Goal: Task Accomplishment & Management: Complete application form

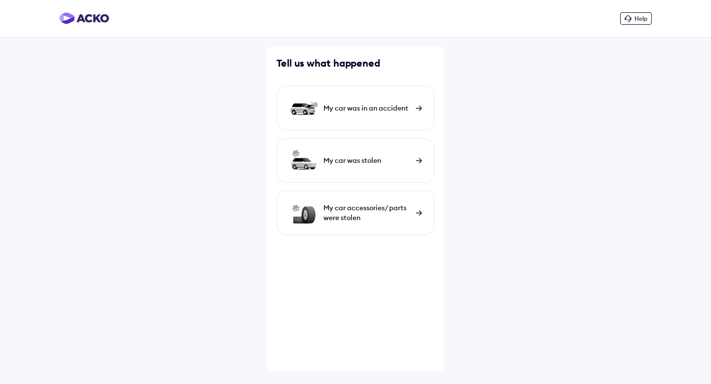
click at [416, 111] on img at bounding box center [419, 108] width 6 height 5
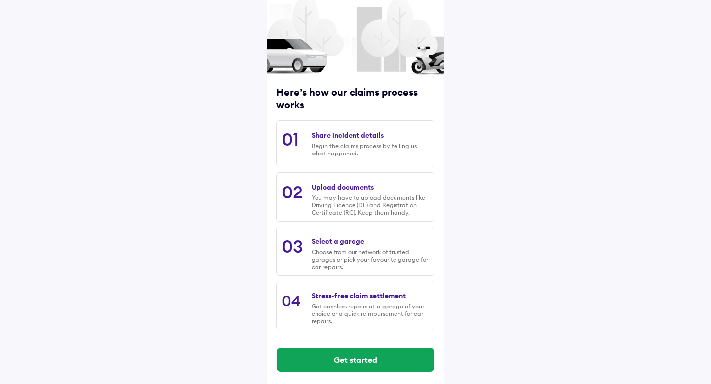
scroll to position [59, 0]
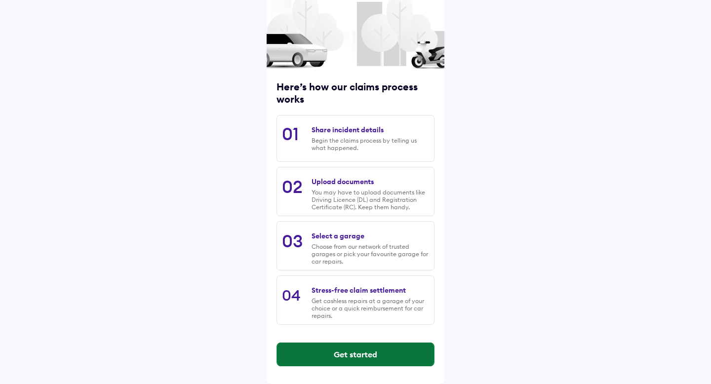
click at [366, 358] on button "Get started" at bounding box center [355, 355] width 157 height 24
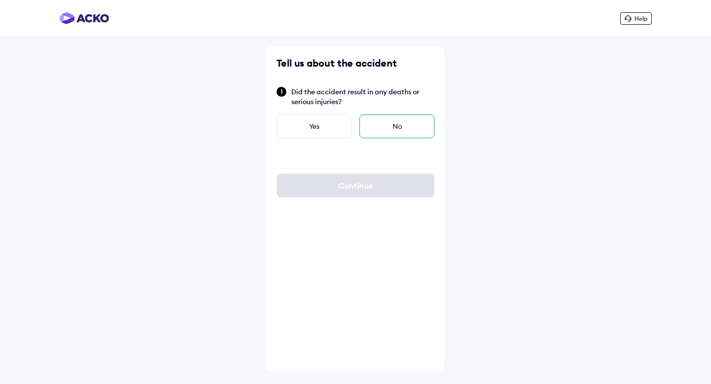
click at [380, 123] on div "No" at bounding box center [397, 127] width 75 height 24
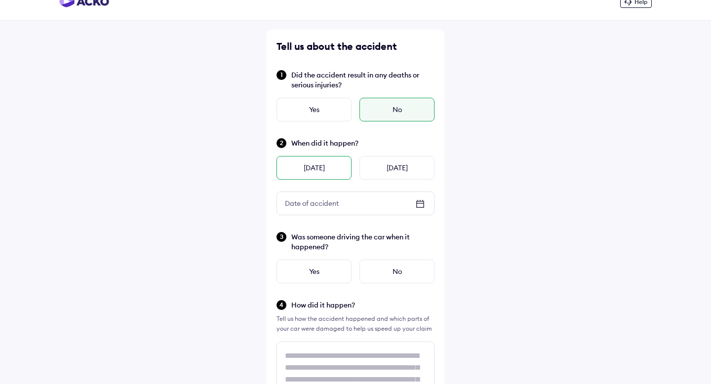
scroll to position [23, 0]
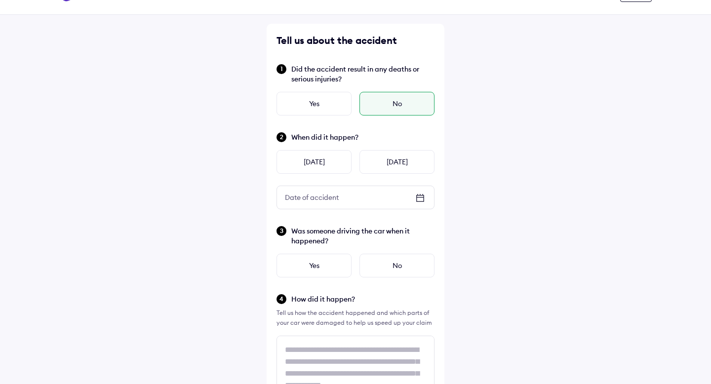
click at [308, 181] on div "When did it happen? [DATE] [DATE] Date of accident Date of accident" at bounding box center [356, 170] width 158 height 78
click at [308, 190] on div "Date of accident" at bounding box center [312, 198] width 70 height 18
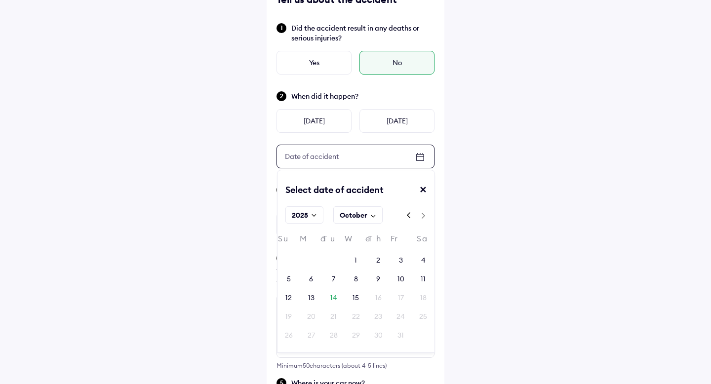
scroll to position [65, 0]
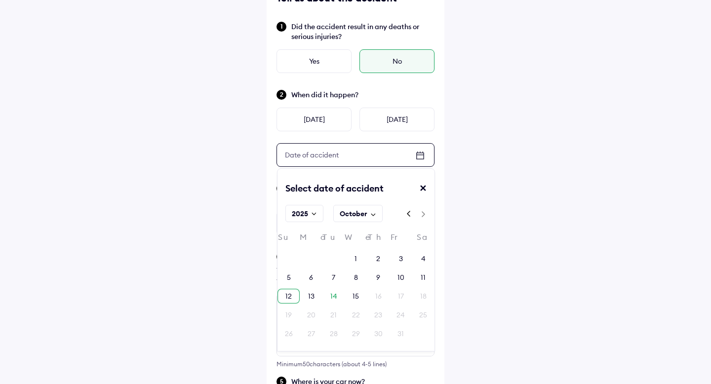
click at [294, 298] on div "12" at bounding box center [289, 296] width 22 height 15
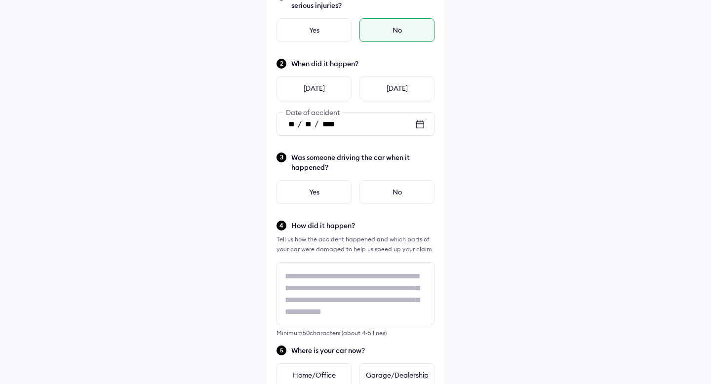
scroll to position [97, 0]
click at [327, 194] on div "Yes" at bounding box center [314, 192] width 75 height 24
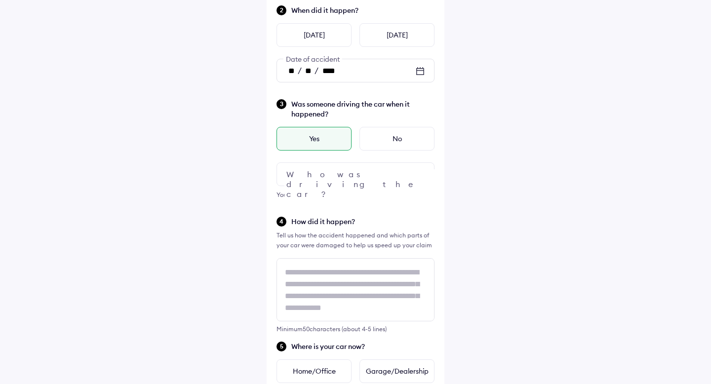
scroll to position [155, 0]
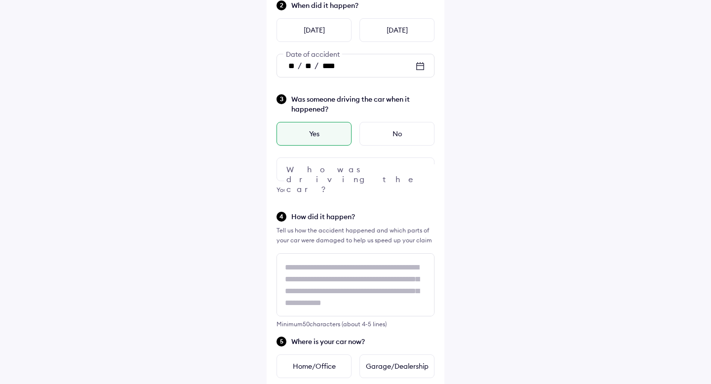
click at [356, 169] on div at bounding box center [356, 170] width 158 height 24
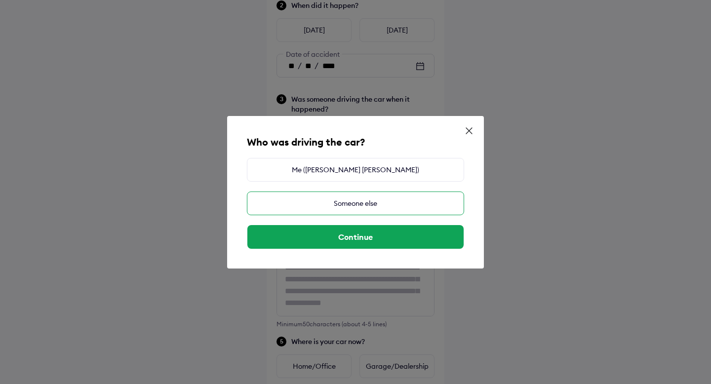
click at [388, 204] on div "Someone else" at bounding box center [355, 204] width 217 height 24
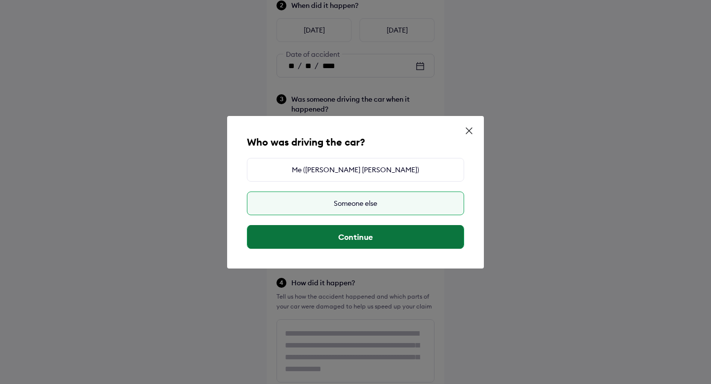
click at [382, 240] on button "Continue" at bounding box center [355, 237] width 216 height 24
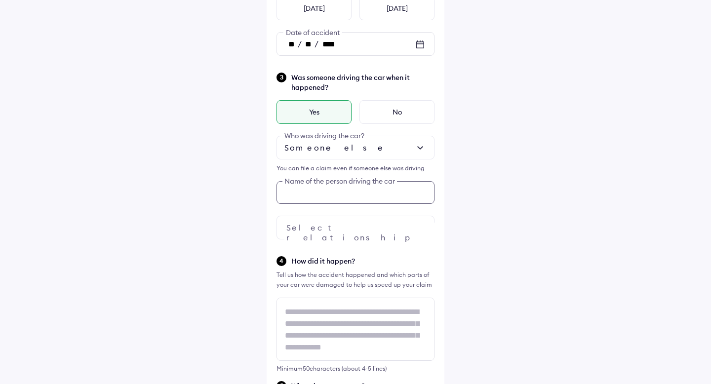
click at [362, 196] on input "text" at bounding box center [356, 192] width 158 height 23
type input "**********"
click at [371, 226] on div at bounding box center [356, 227] width 158 height 24
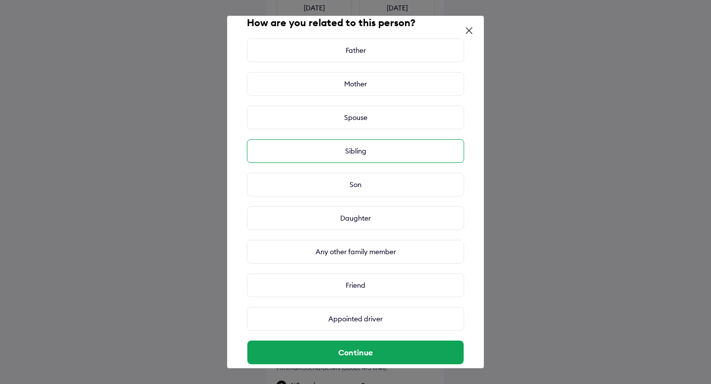
scroll to position [20, 0]
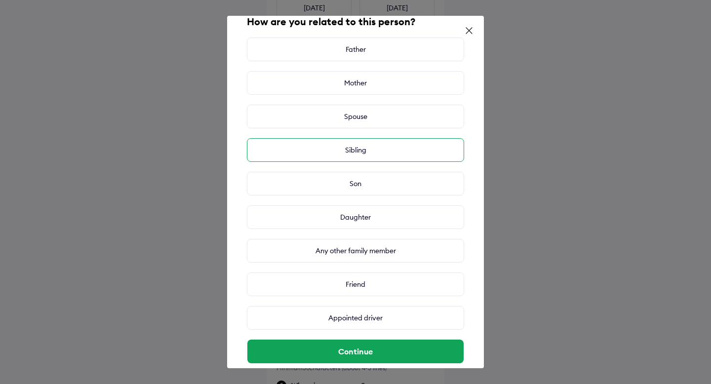
click at [376, 147] on div "Sibling" at bounding box center [355, 150] width 217 height 24
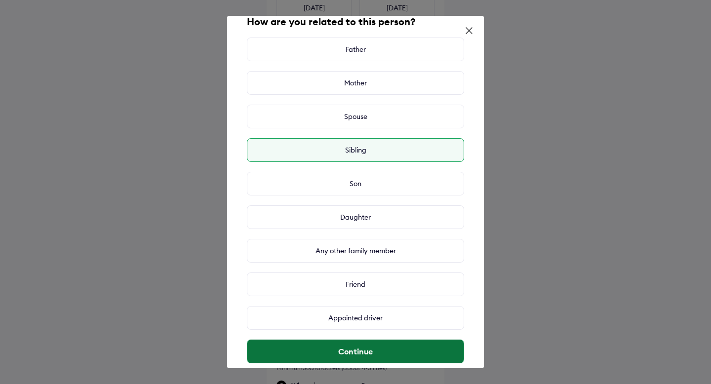
click at [403, 348] on button "Continue" at bounding box center [355, 352] width 216 height 24
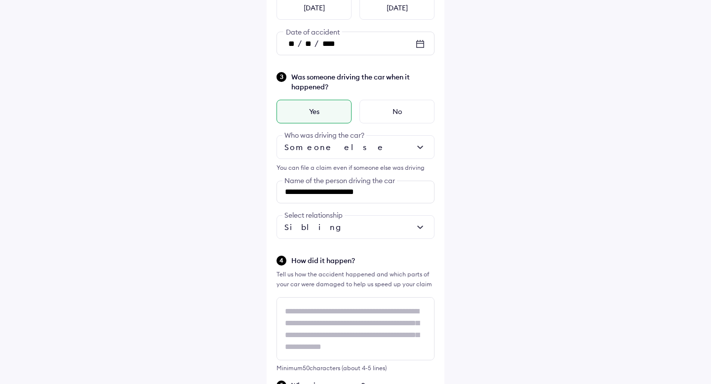
scroll to position [1, 0]
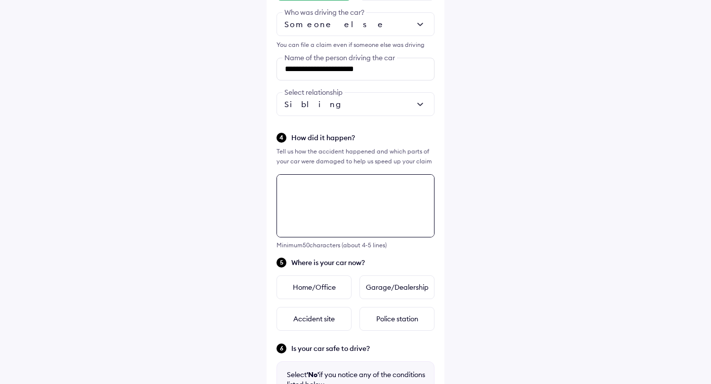
click at [320, 238] on textarea at bounding box center [356, 205] width 158 height 63
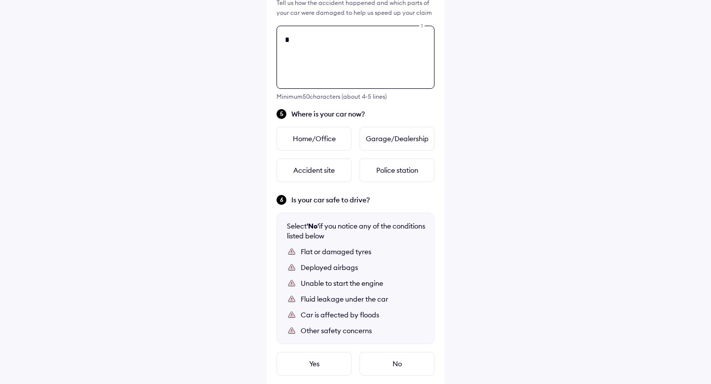
scroll to position [0, 0]
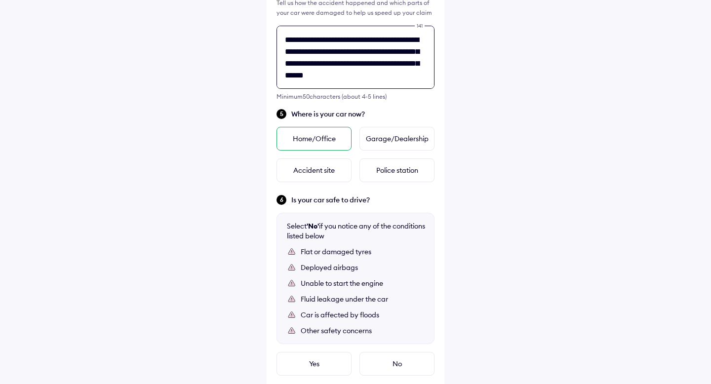
type textarea "**********"
click at [329, 141] on div "Home/Office" at bounding box center [314, 139] width 75 height 24
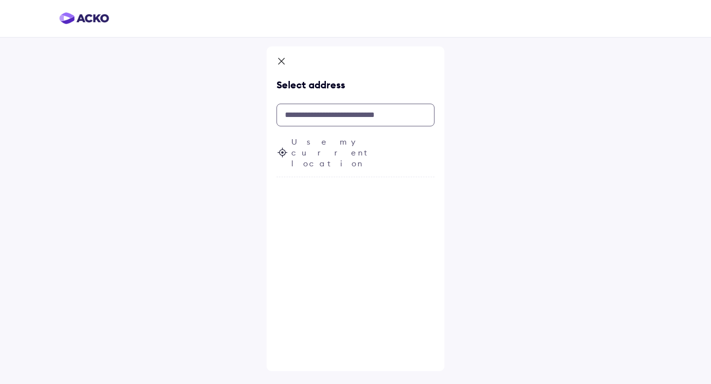
click at [311, 113] on input "text" at bounding box center [356, 115] width 158 height 23
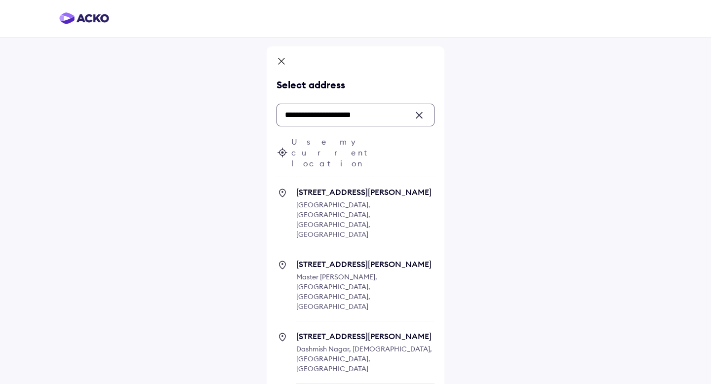
type input "**********"
click at [286, 58] on icon at bounding box center [282, 62] width 10 height 12
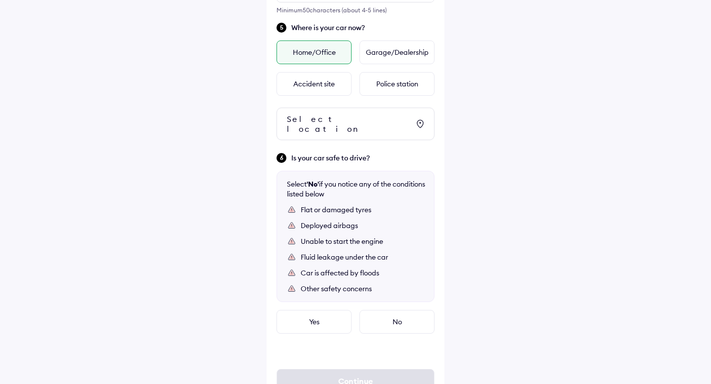
scroll to position [533, 0]
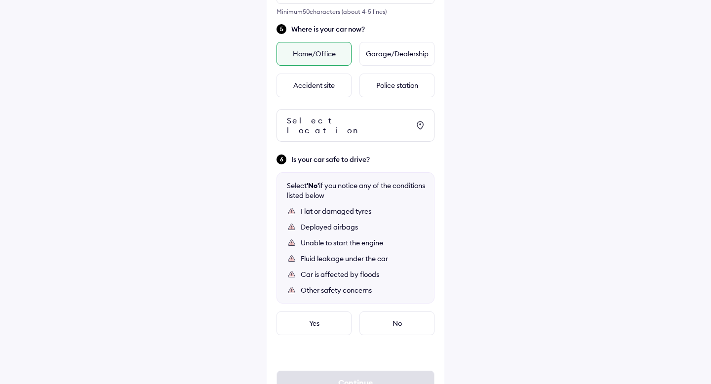
click at [335, 127] on div "Select location" at bounding box center [356, 125] width 158 height 33
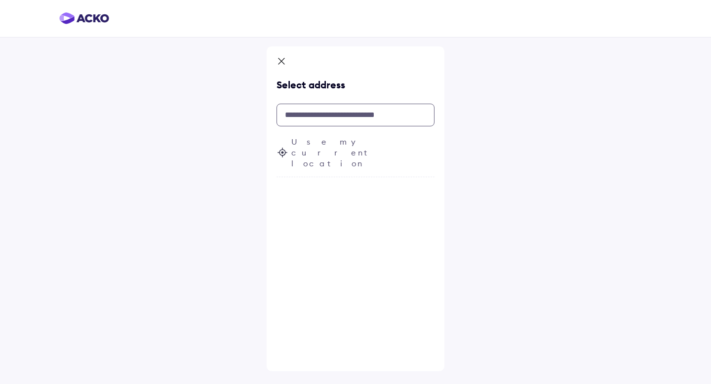
click at [332, 117] on input "text" at bounding box center [356, 115] width 158 height 23
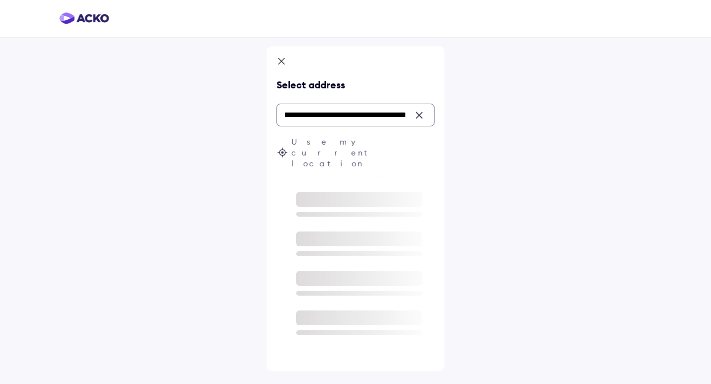
scroll to position [0, 63]
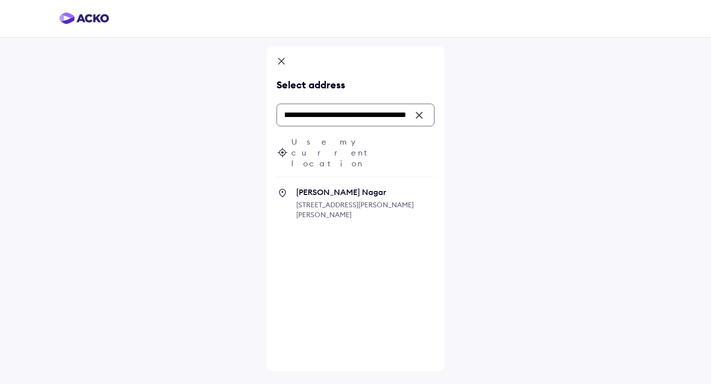
click at [317, 201] on span "[STREET_ADDRESS][PERSON_NAME][PERSON_NAME]" at bounding box center [355, 210] width 118 height 19
type input "**********"
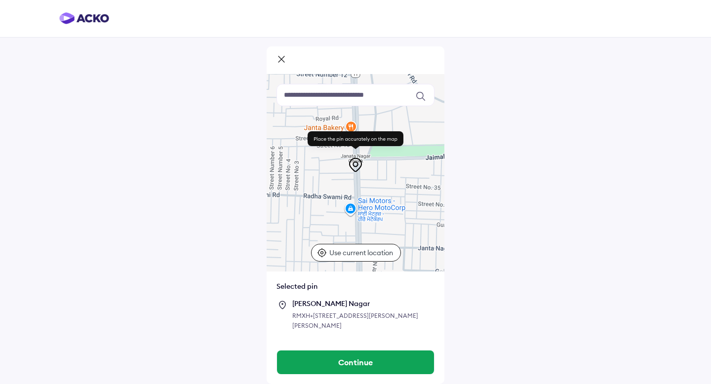
click at [359, 253] on p "Use current location" at bounding box center [362, 253] width 66 height 10
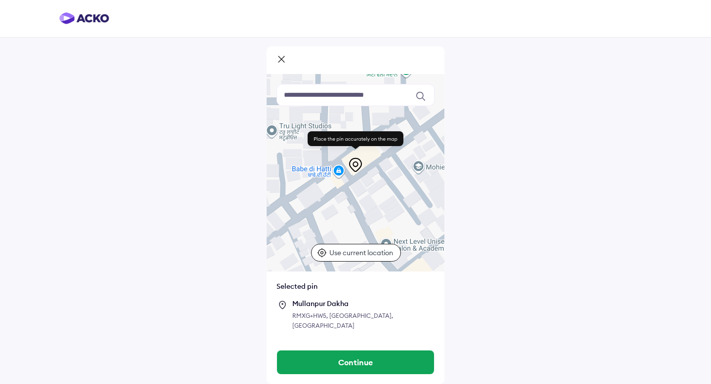
drag, startPoint x: 355, startPoint y: 190, endPoint x: 353, endPoint y: 249, distance: 59.8
click at [353, 249] on div "Keyboard shortcuts Map Data Map data ©2025 Map data ©2025 20 m Click to toggle …" at bounding box center [356, 173] width 178 height 198
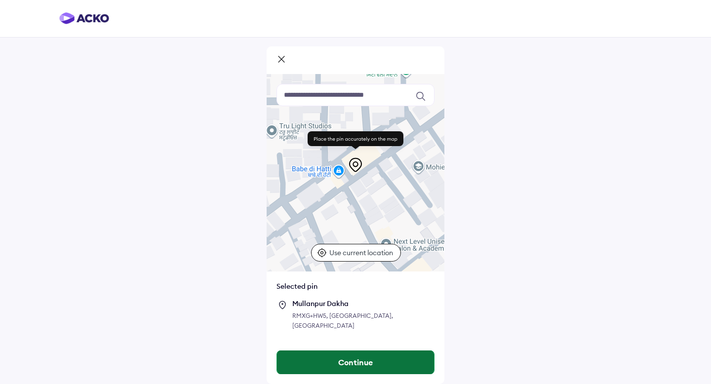
click at [368, 351] on button "Continue" at bounding box center [355, 363] width 157 height 24
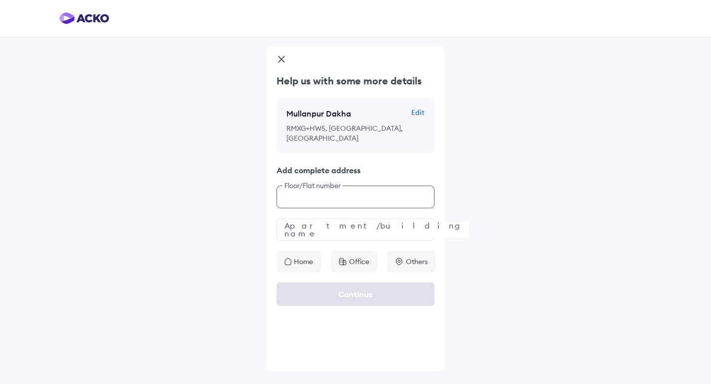
click at [321, 199] on input "text" at bounding box center [356, 197] width 158 height 23
type input "*"
click at [363, 224] on input "text" at bounding box center [356, 229] width 158 height 23
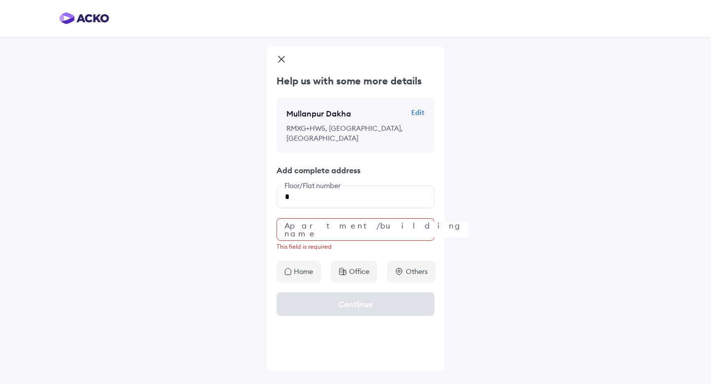
click at [299, 254] on div "Help us with some more details Mullanpur Dakha Edit RMXG+[GEOGRAPHIC_DATA] Add …" at bounding box center [356, 178] width 178 height 208
click at [308, 276] on p "Home" at bounding box center [303, 272] width 19 height 10
click at [306, 237] on input "text" at bounding box center [356, 229] width 158 height 23
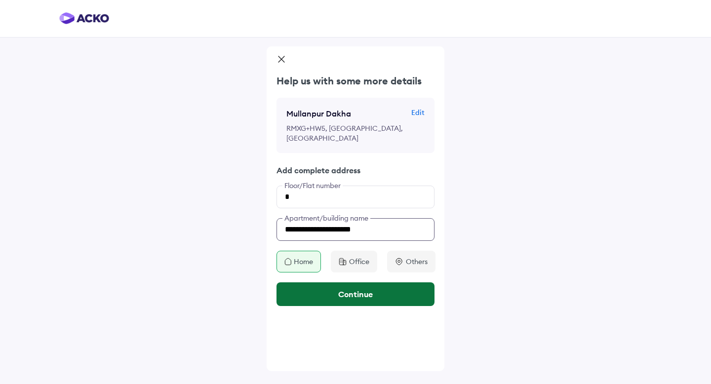
type input "**********"
click at [405, 299] on button "Continue" at bounding box center [356, 295] width 158 height 24
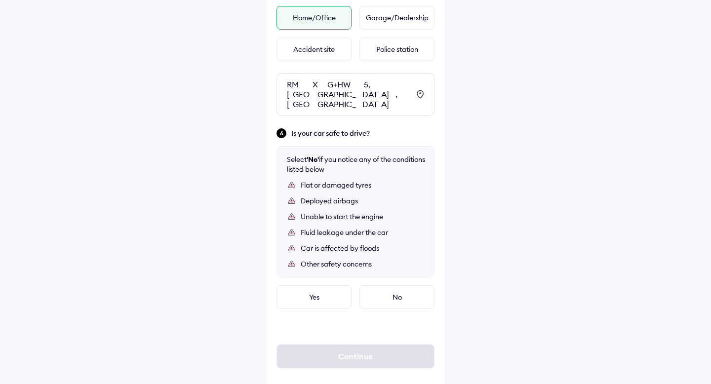
scroll to position [573, 0]
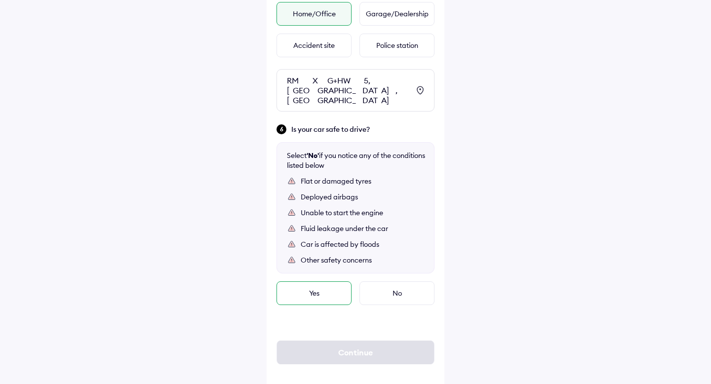
click at [326, 289] on div "Yes" at bounding box center [314, 294] width 75 height 24
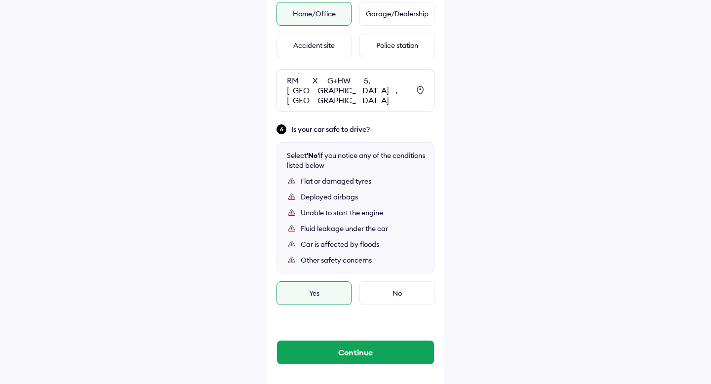
drag, startPoint x: 361, startPoint y: 343, endPoint x: 332, endPoint y: 221, distance: 124.7
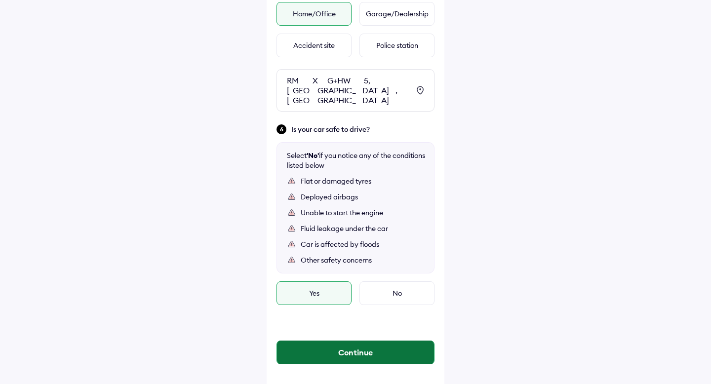
click at [356, 346] on button "Continue" at bounding box center [355, 353] width 157 height 24
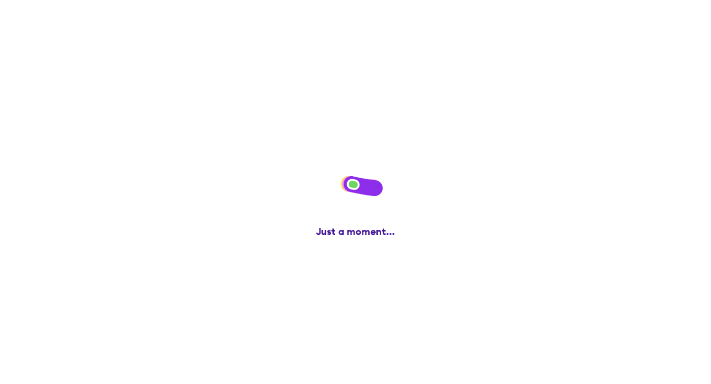
scroll to position [0, 0]
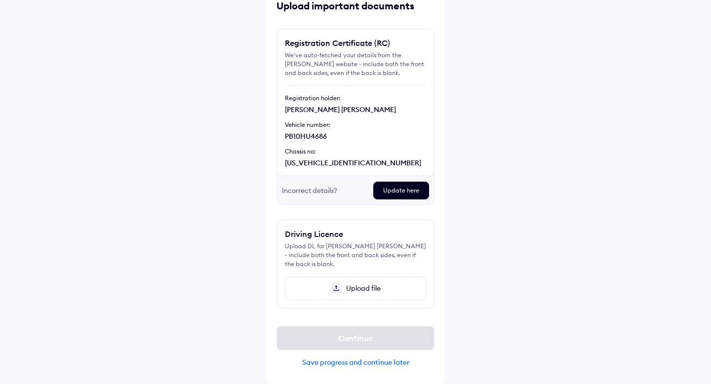
scroll to position [58, 0]
click at [332, 286] on img at bounding box center [336, 288] width 12 height 12
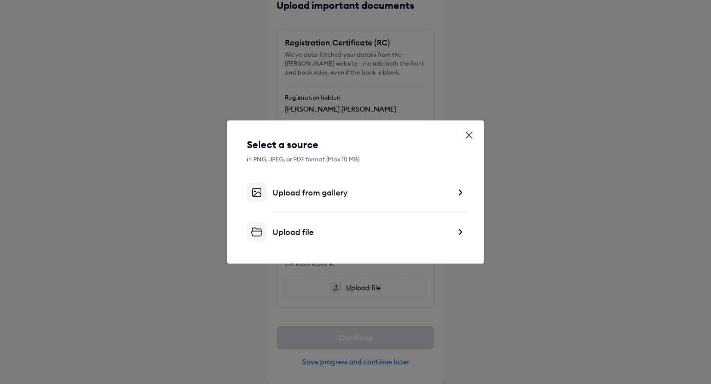
click at [470, 138] on icon at bounding box center [469, 135] width 10 height 10
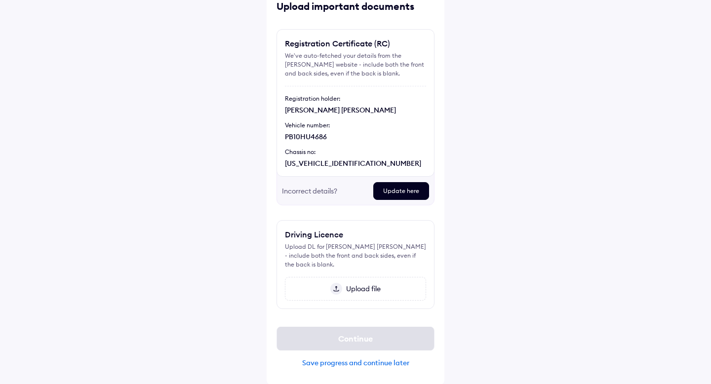
scroll to position [58, 0]
click at [360, 294] on div "Upload file" at bounding box center [355, 288] width 141 height 24
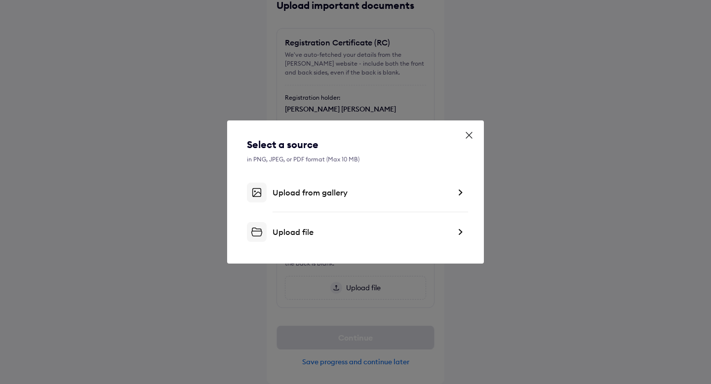
click at [348, 231] on div "Upload file" at bounding box center [362, 232] width 178 height 10
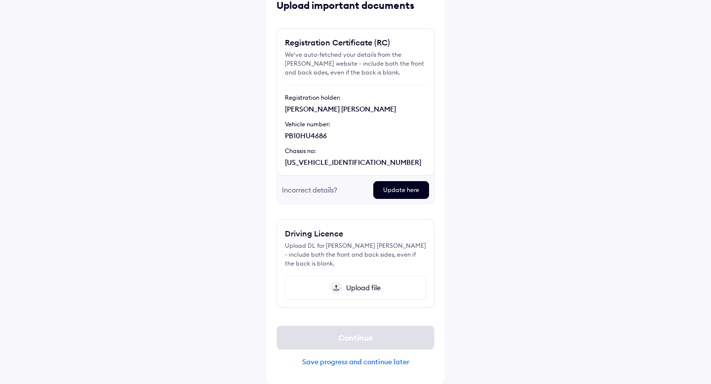
click at [342, 294] on div "Upload file" at bounding box center [355, 288] width 141 height 24
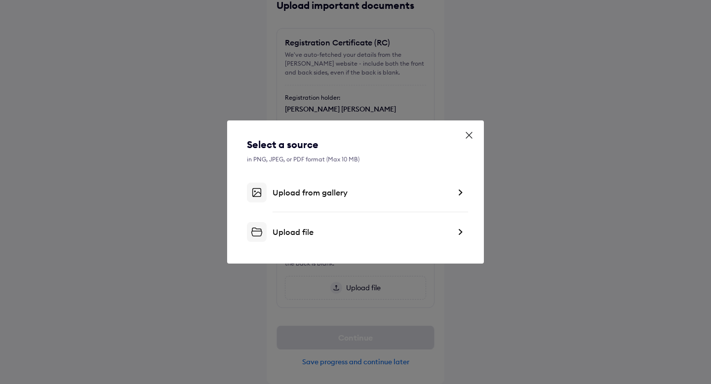
click at [358, 195] on div "Upload from gallery" at bounding box center [362, 193] width 178 height 10
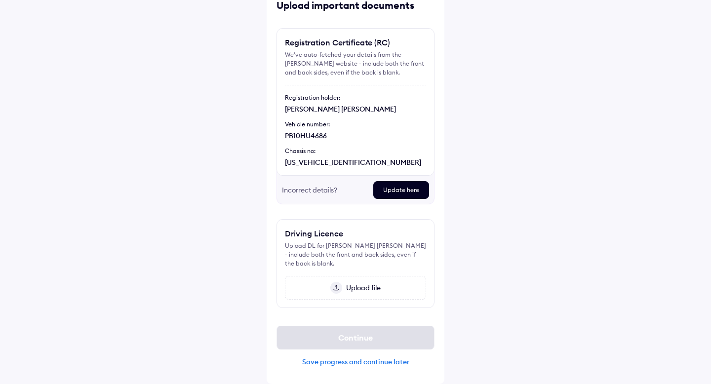
click at [380, 286] on span "Upload file" at bounding box center [361, 288] width 39 height 9
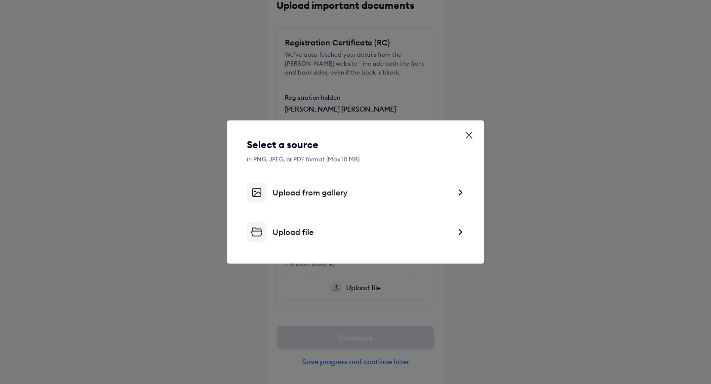
click at [324, 239] on div "Upload file" at bounding box center [355, 232] width 217 height 20
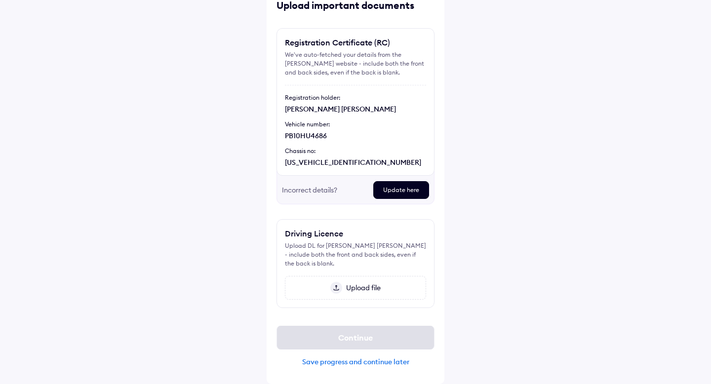
click at [342, 284] on span "Upload file" at bounding box center [361, 288] width 39 height 9
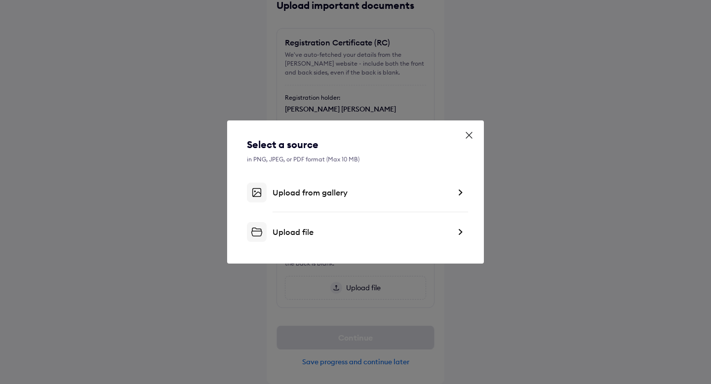
click at [344, 230] on div "Upload file" at bounding box center [362, 232] width 178 height 10
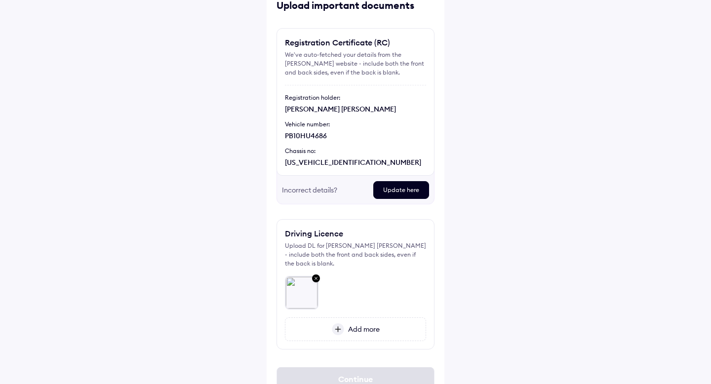
click at [353, 328] on span "Add more" at bounding box center [362, 329] width 36 height 9
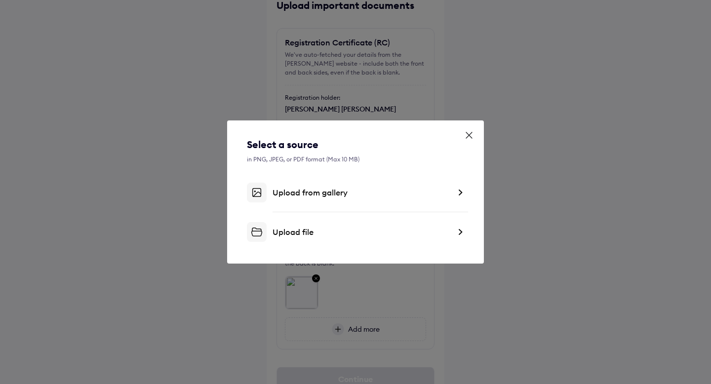
click at [287, 230] on div "Upload file" at bounding box center [362, 232] width 178 height 10
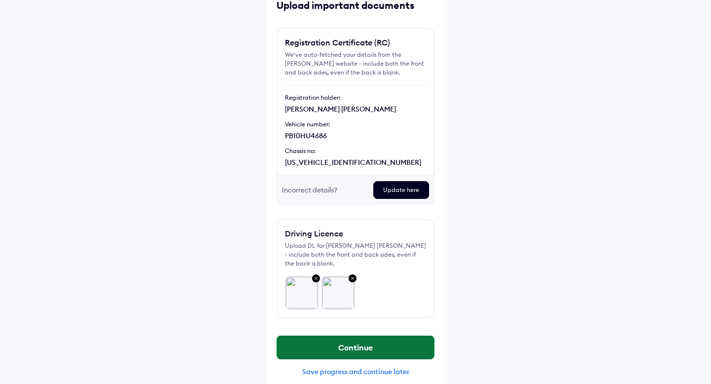
click at [369, 342] on button "Continue" at bounding box center [355, 348] width 157 height 24
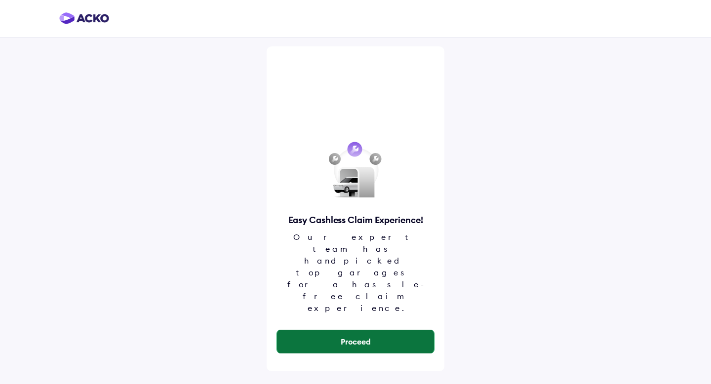
click at [392, 330] on button "Proceed" at bounding box center [355, 342] width 157 height 24
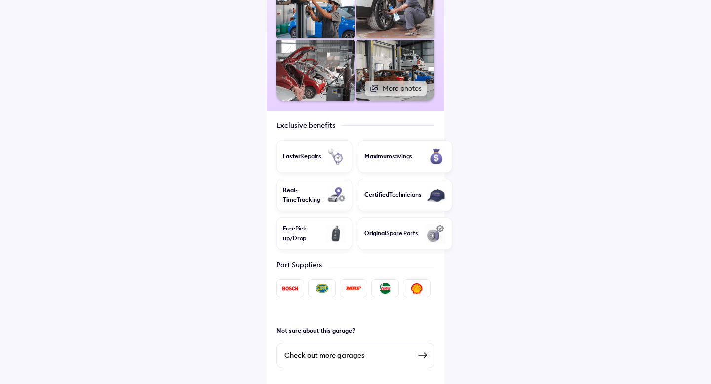
scroll to position [237, 0]
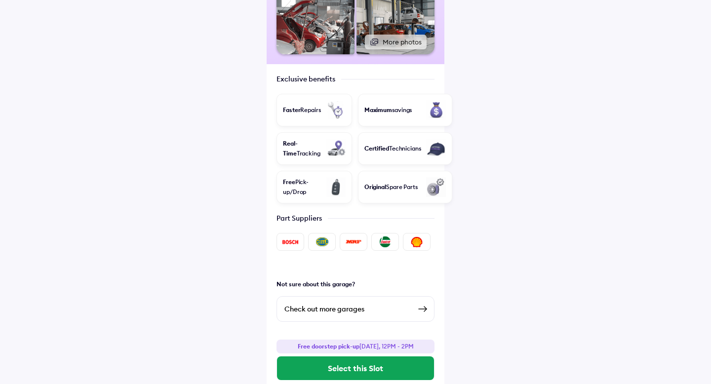
click at [403, 303] on div "Check out more garages" at bounding box center [348, 309] width 126 height 12
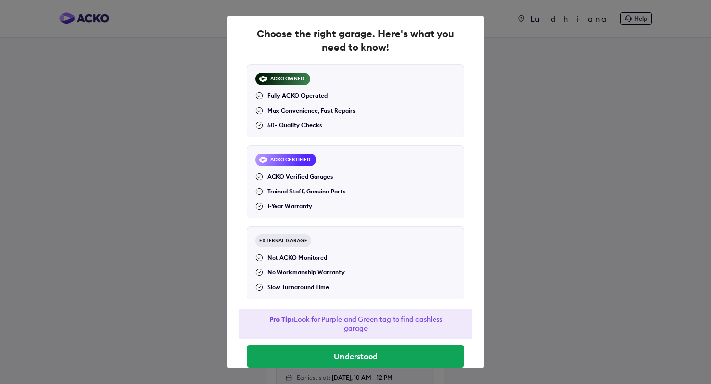
scroll to position [35, 0]
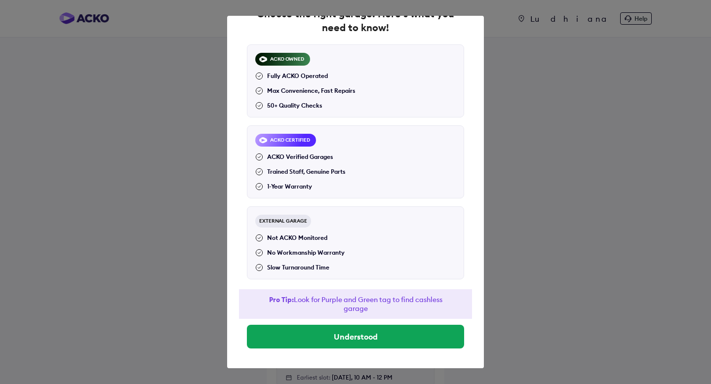
click at [287, 162] on div "ACKO Verified Garages Trained Staff, Genuine Parts 1-Year Warranty" at bounding box center [300, 172] width 90 height 39
click at [326, 187] on div "ACKO Verified Garages Trained Staff, Genuine Parts 1-Year Warranty" at bounding box center [300, 172] width 90 height 39
click at [301, 187] on div "1-Year Warranty" at bounding box center [283, 186] width 57 height 9
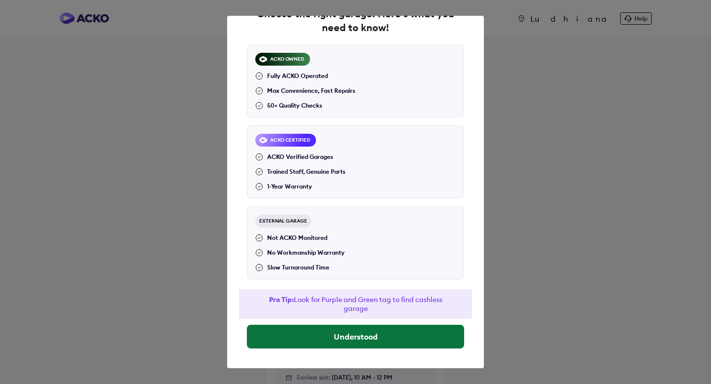
click at [359, 335] on button "Understood" at bounding box center [355, 337] width 217 height 24
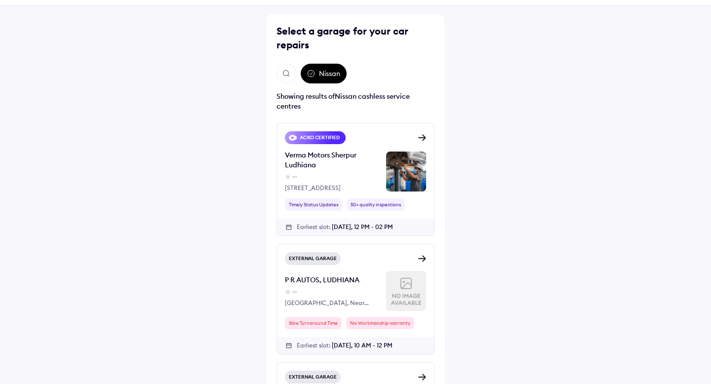
scroll to position [31, 0]
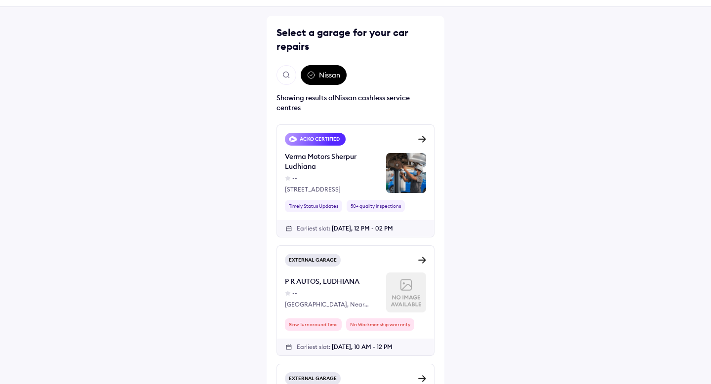
click at [380, 176] on div "Verma Motors Sherpur Ludhiana -- Plot No - 658, Sherpur Bye-pass" at bounding box center [355, 173] width 141 height 42
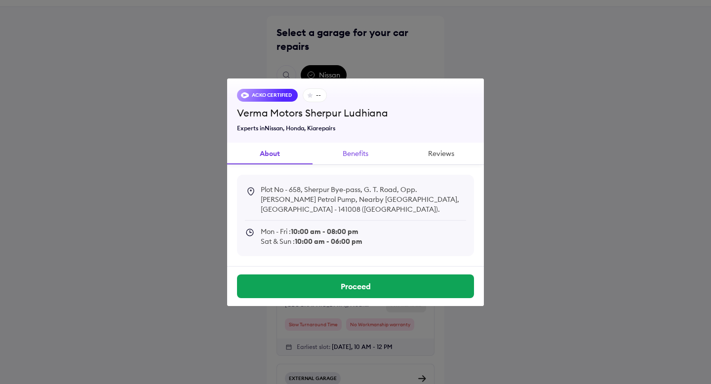
click at [362, 158] on button "Benefits" at bounding box center [355, 154] width 85 height 22
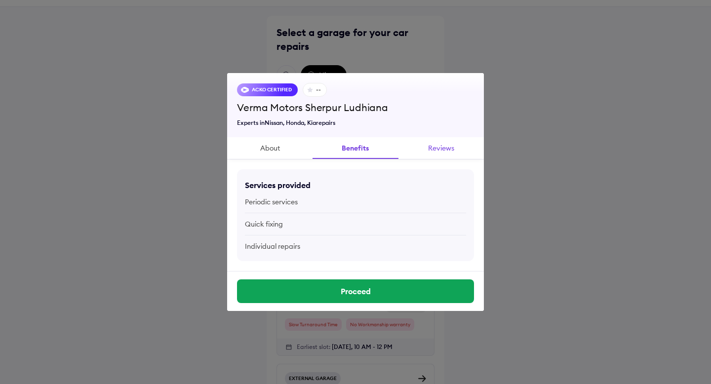
click at [449, 148] on button "Reviews" at bounding box center [441, 148] width 85 height 22
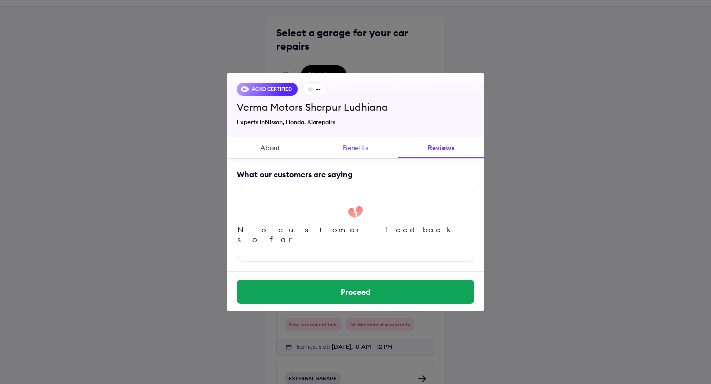
click at [357, 149] on button "Benefits" at bounding box center [355, 148] width 85 height 22
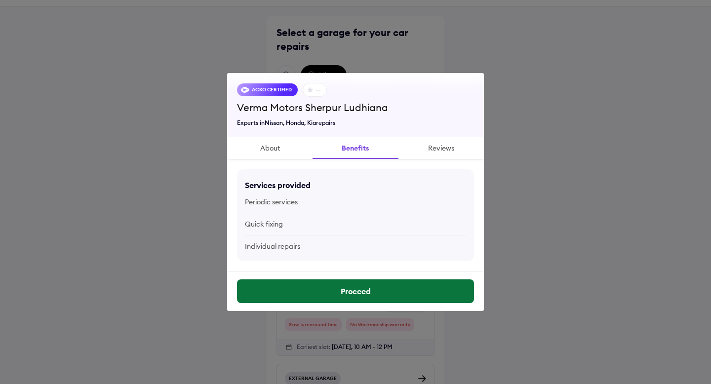
click at [406, 294] on button "Proceed" at bounding box center [355, 292] width 237 height 24
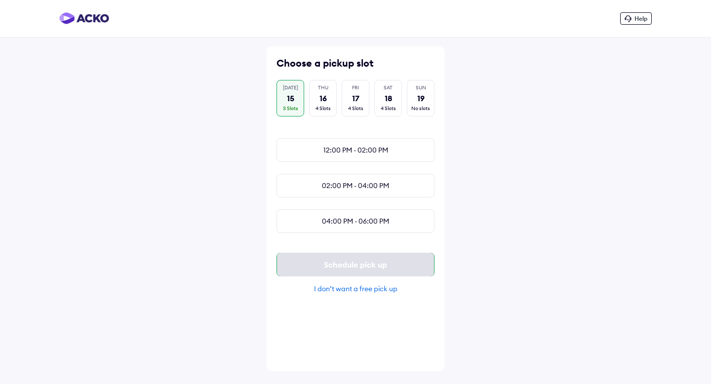
click at [388, 262] on div "Schedule pick up" at bounding box center [356, 265] width 158 height 24
click at [376, 286] on div "I don’t want a free pick up" at bounding box center [356, 289] width 158 height 9
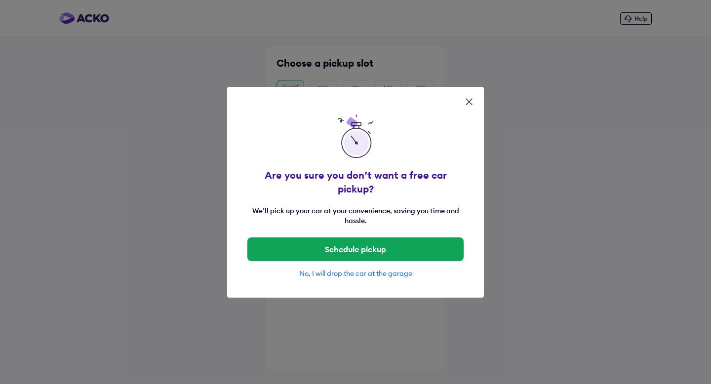
click at [401, 269] on div "No, I will drop the car at the garage" at bounding box center [355, 273] width 217 height 9
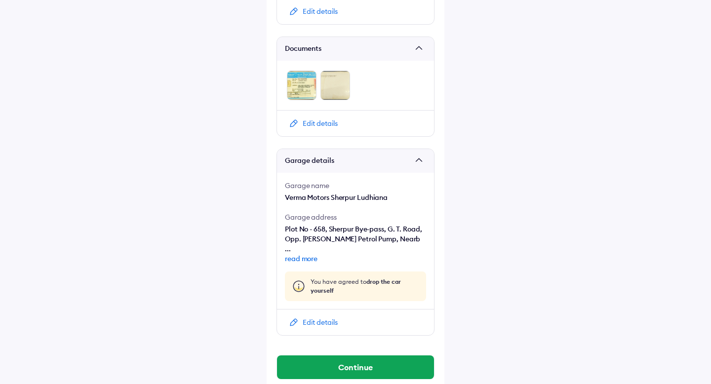
scroll to position [569, 0]
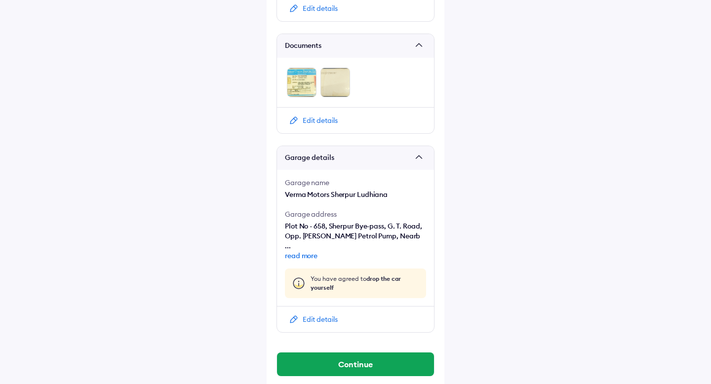
click at [318, 315] on div "Edit details" at bounding box center [320, 320] width 35 height 10
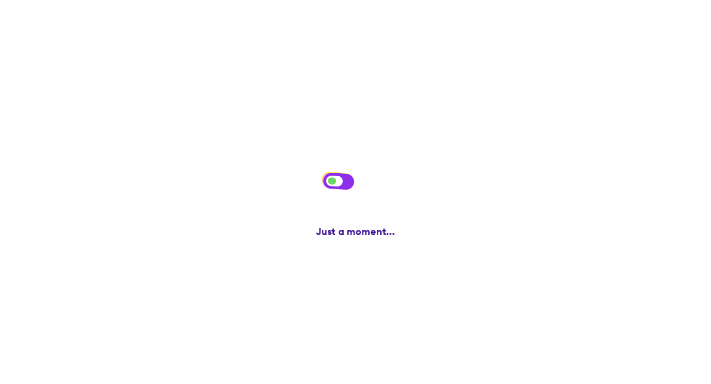
scroll to position [0, 0]
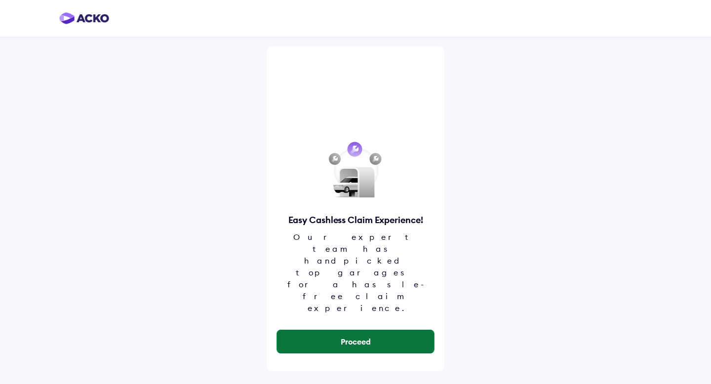
click at [368, 330] on button "Proceed" at bounding box center [355, 342] width 157 height 24
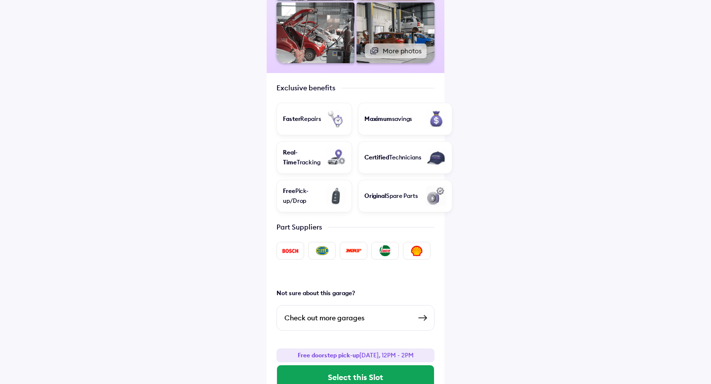
scroll to position [231, 0]
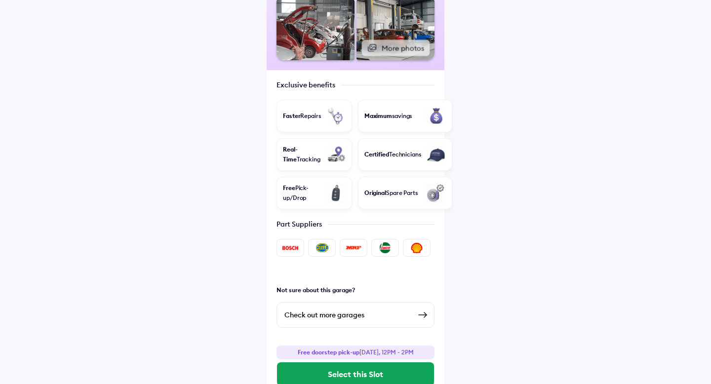
click at [405, 40] on button "More photos" at bounding box center [396, 48] width 68 height 16
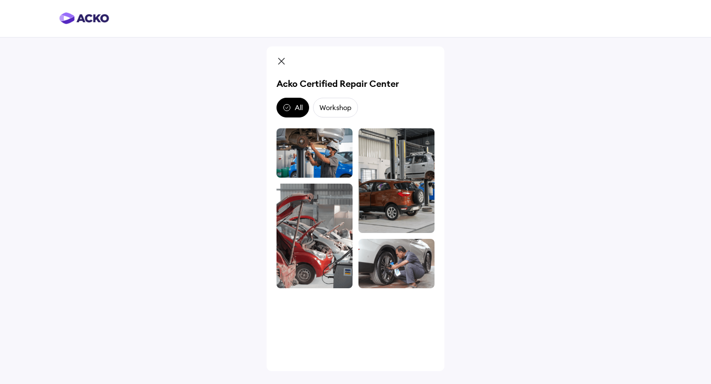
click at [336, 111] on div "Workshop" at bounding box center [335, 108] width 45 height 20
click at [296, 107] on div "All" at bounding box center [287, 108] width 21 height 20
click at [280, 58] on icon at bounding box center [282, 62] width 10 height 12
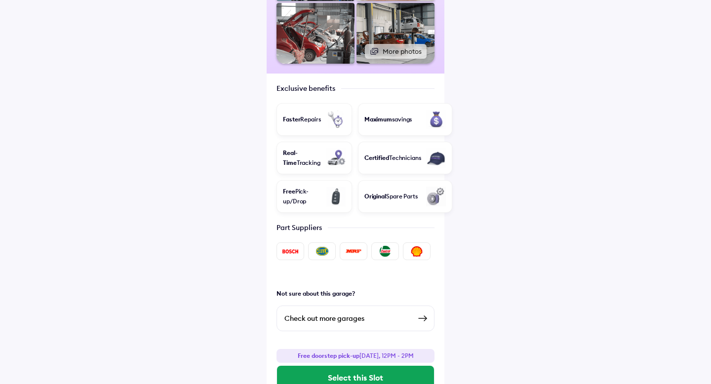
scroll to position [237, 0]
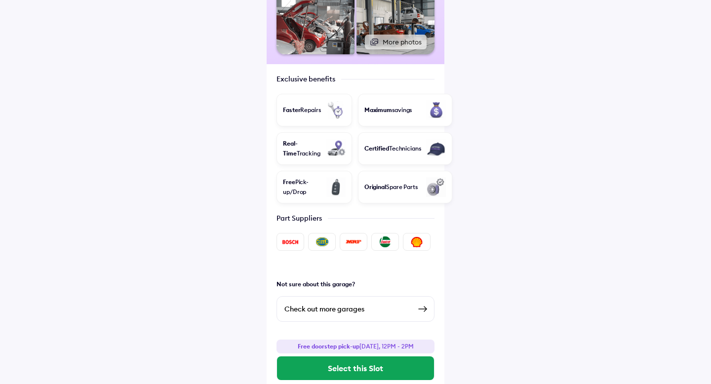
click at [371, 303] on div "Check out more garages" at bounding box center [348, 309] width 126 height 12
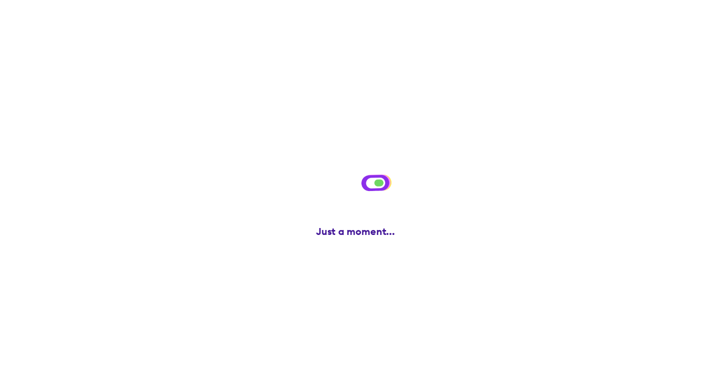
scroll to position [0, 0]
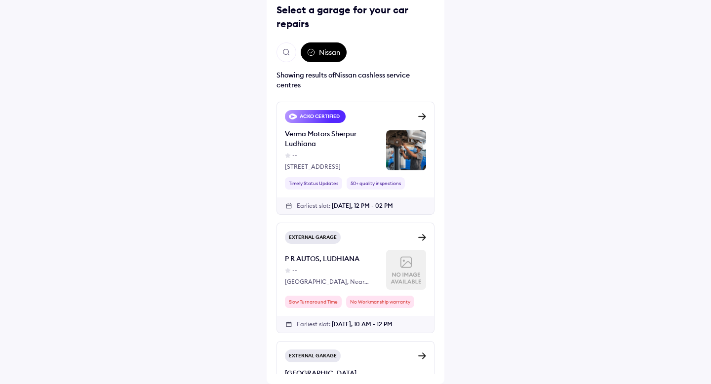
click at [377, 133] on div "Verma Motors Sherpur Ludhiana" at bounding box center [331, 139] width 93 height 20
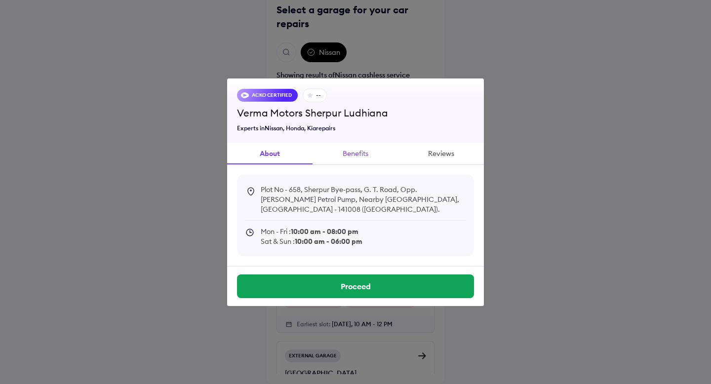
click at [361, 158] on button "Benefits" at bounding box center [355, 154] width 85 height 22
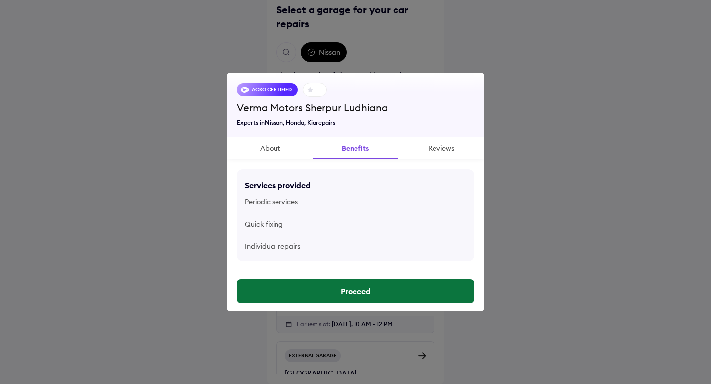
click at [387, 295] on button "Proceed" at bounding box center [355, 292] width 237 height 24
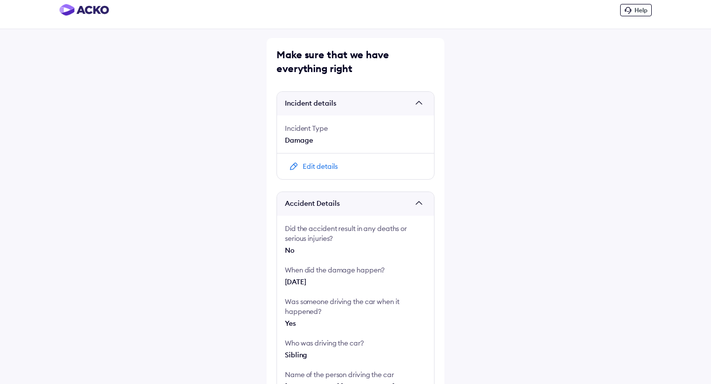
scroll to position [7, 0]
